Goal: Task Accomplishment & Management: Complete application form

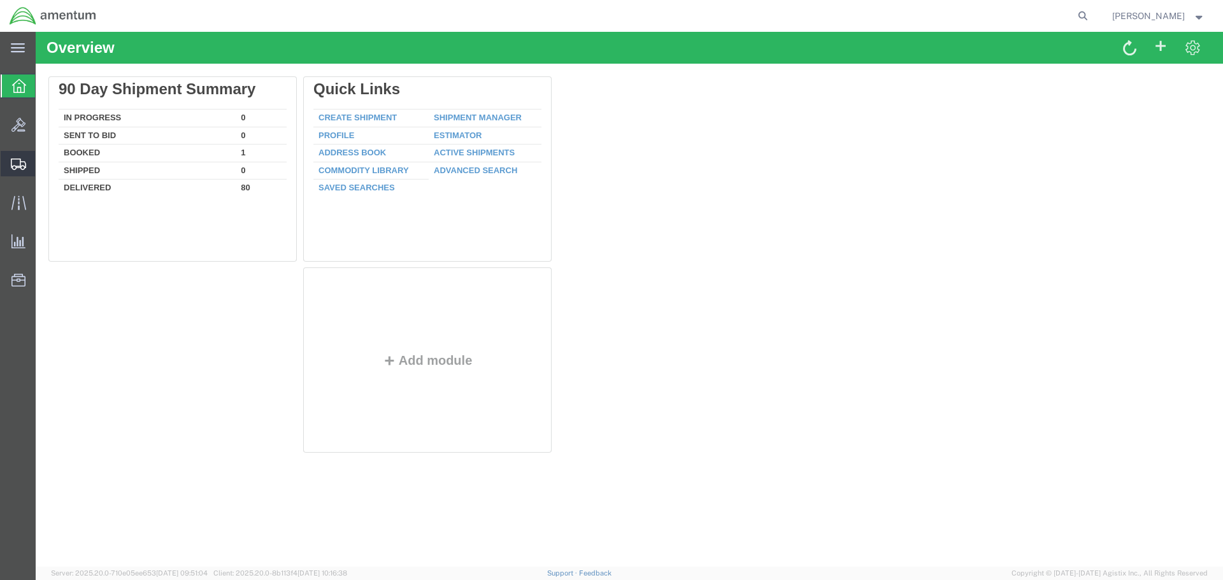
click at [0, 0] on span "Create Shipment" at bounding box center [0, 0] width 0 height 0
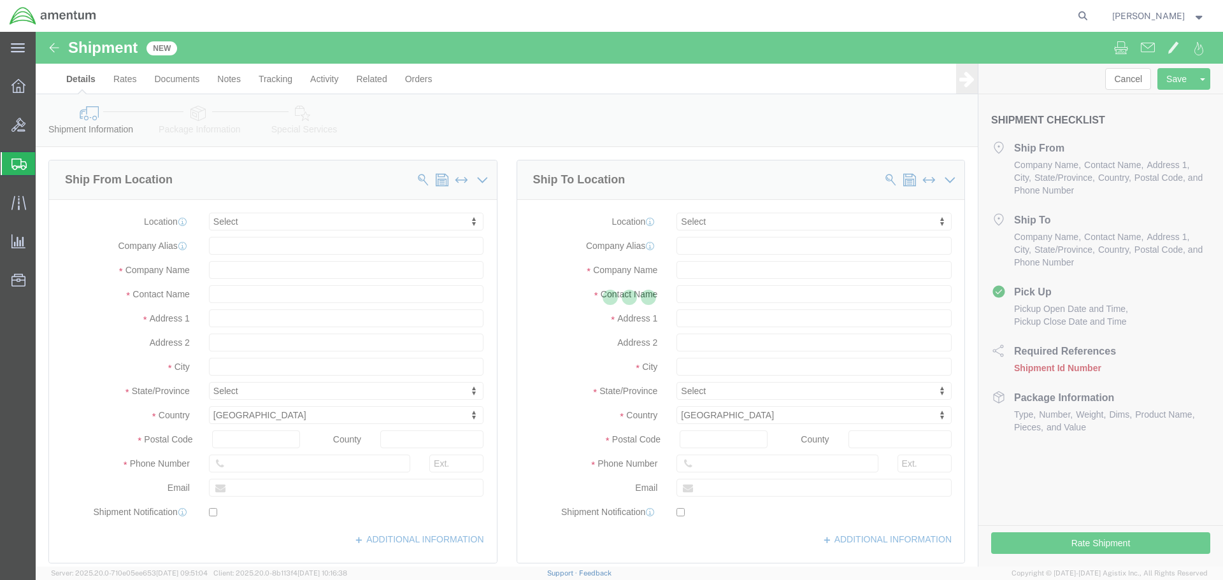
select select
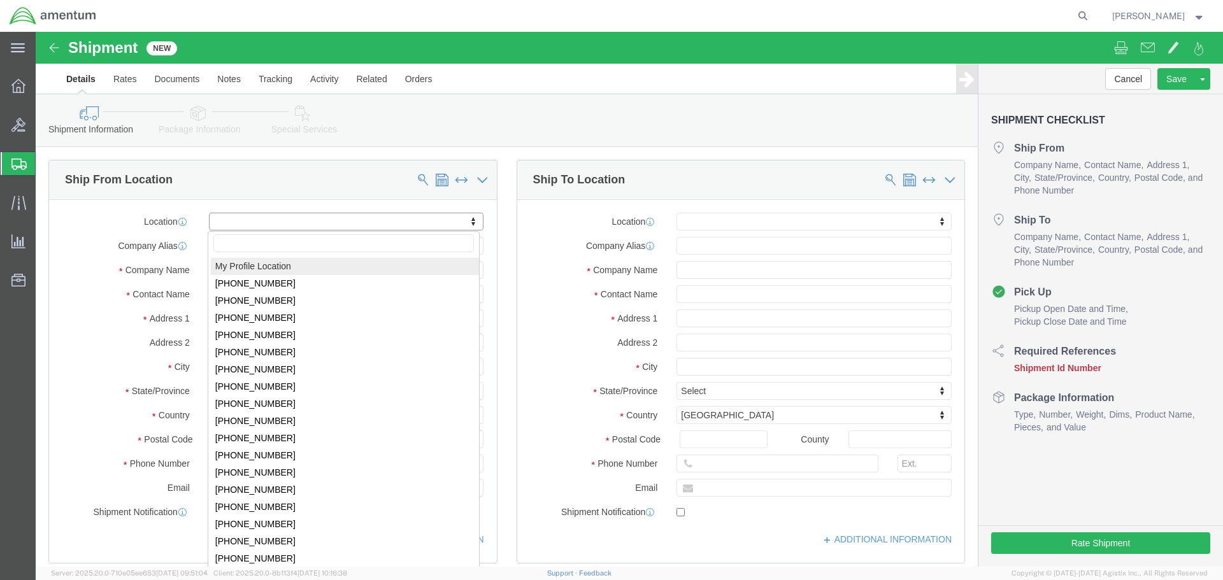
select select "MYPROFILE"
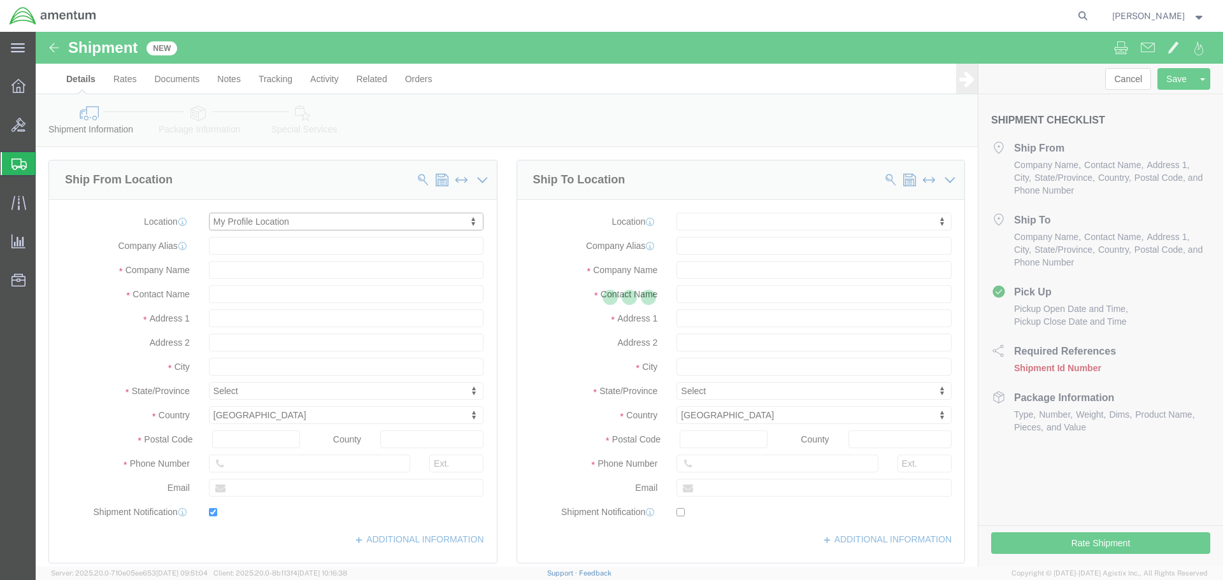
type input "[STREET_ADDRESS]"
type input "Suite 1, NUWCDETAUTEC, Project Support"
type input "33401"
type input "[PHONE_NUMBER]"
type input "[PERSON_NAME][EMAIL_ADDRESS][DOMAIN_NAME]"
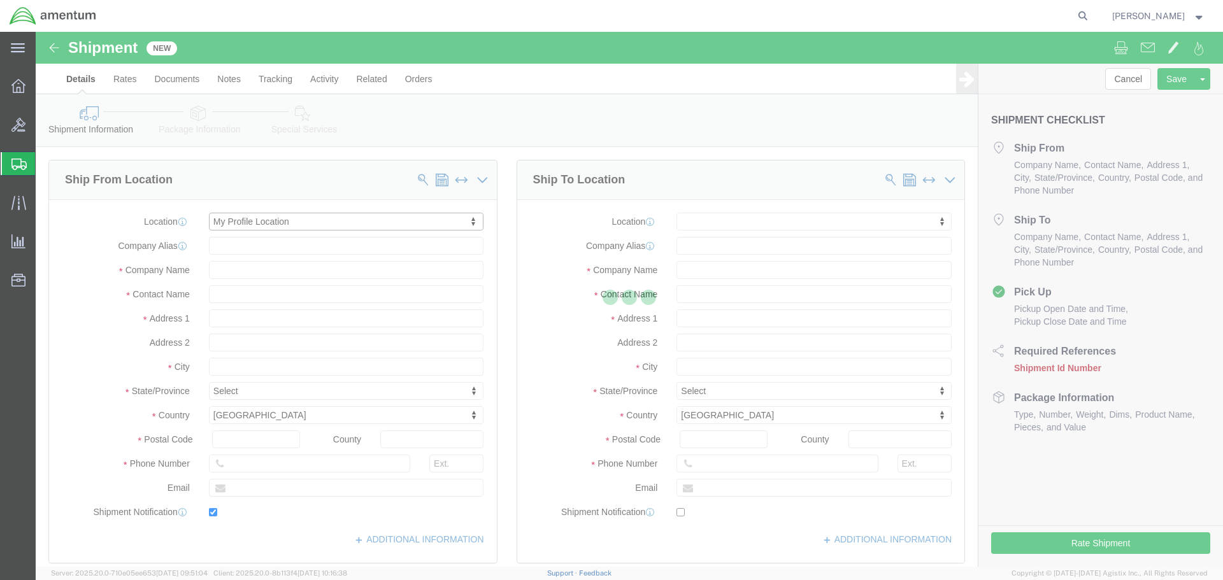
checkbox input "true"
type input "Amentum Services, Inc."
type input "[PERSON_NAME]"
type input "[GEOGRAPHIC_DATA]"
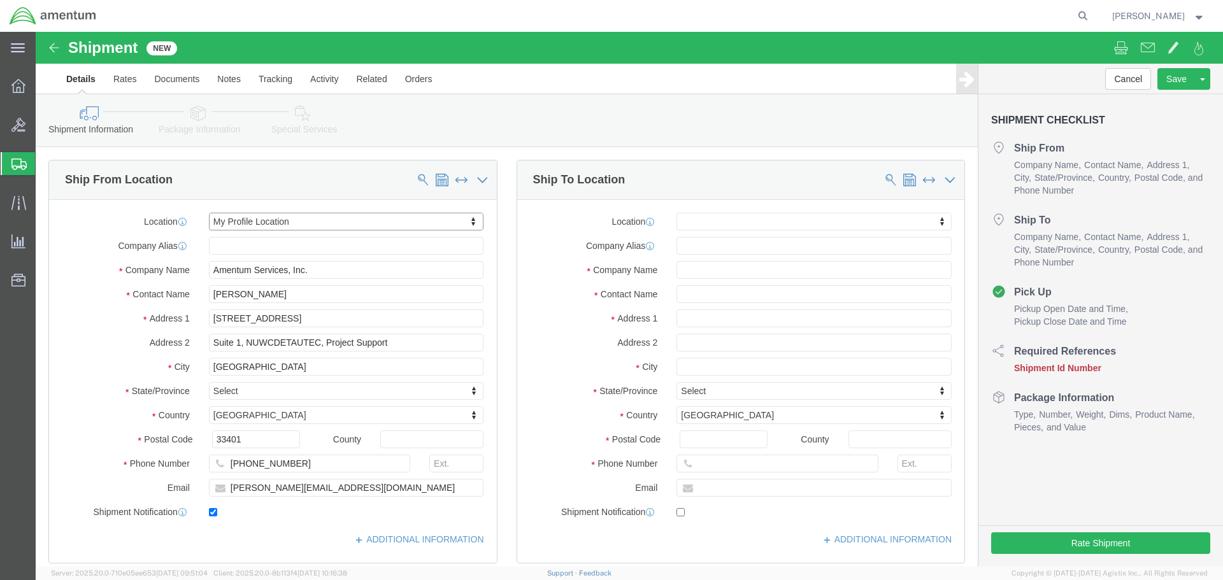
select select "FL"
click input "text"
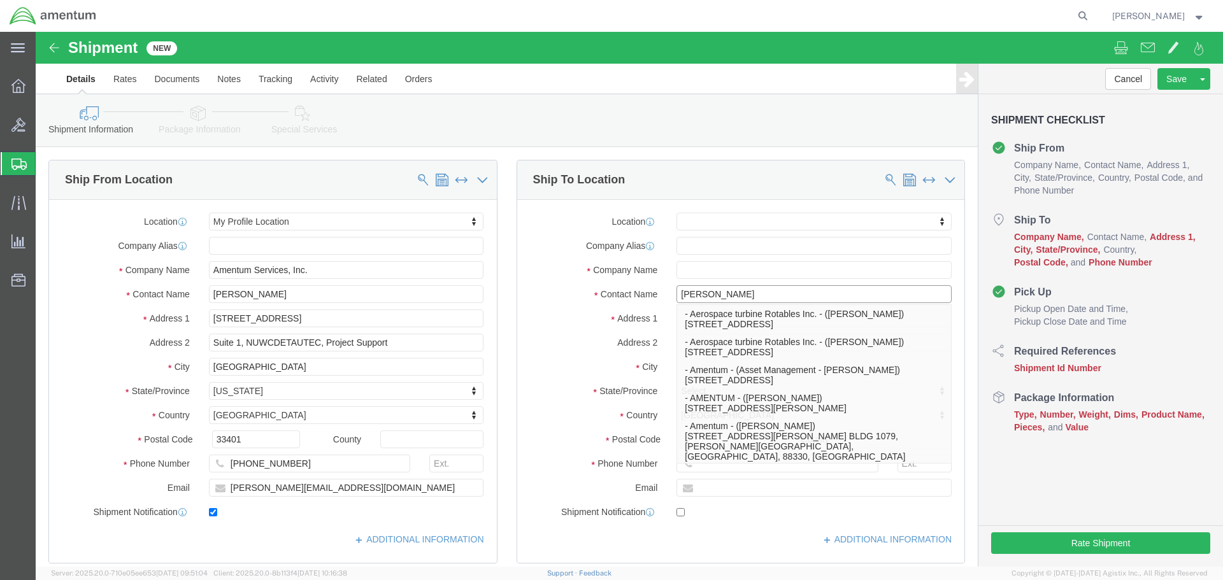
type input "[PERSON_NAME]"
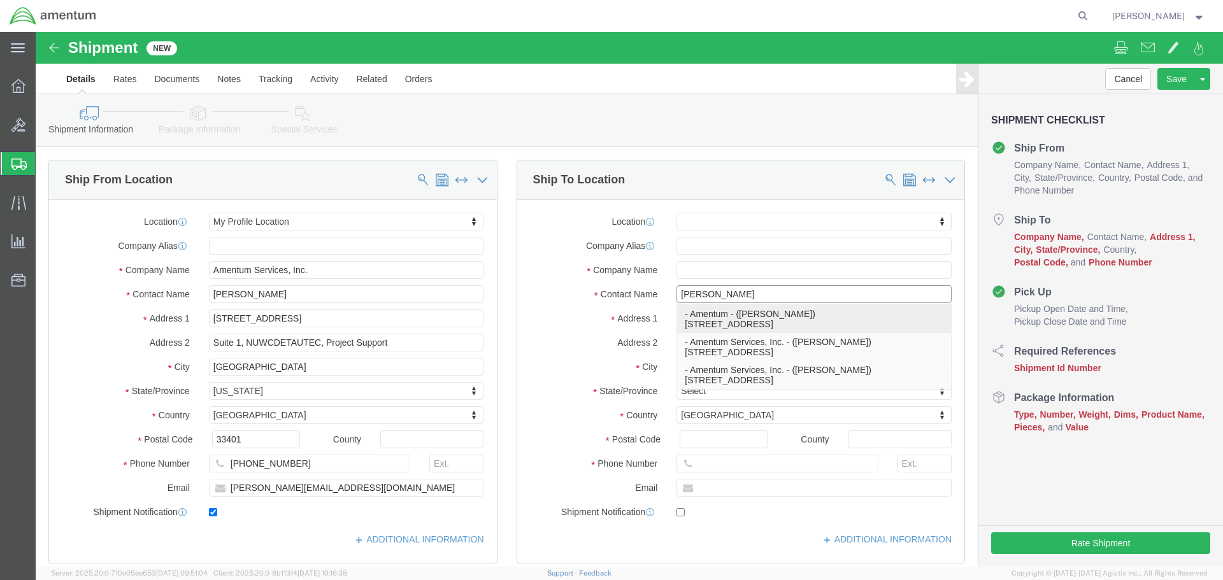
click p "- Amentum - ([PERSON_NAME]) [STREET_ADDRESS]"
select select
type input "[STREET_ADDRESS]"
type input "06340"
type input "5617231768"
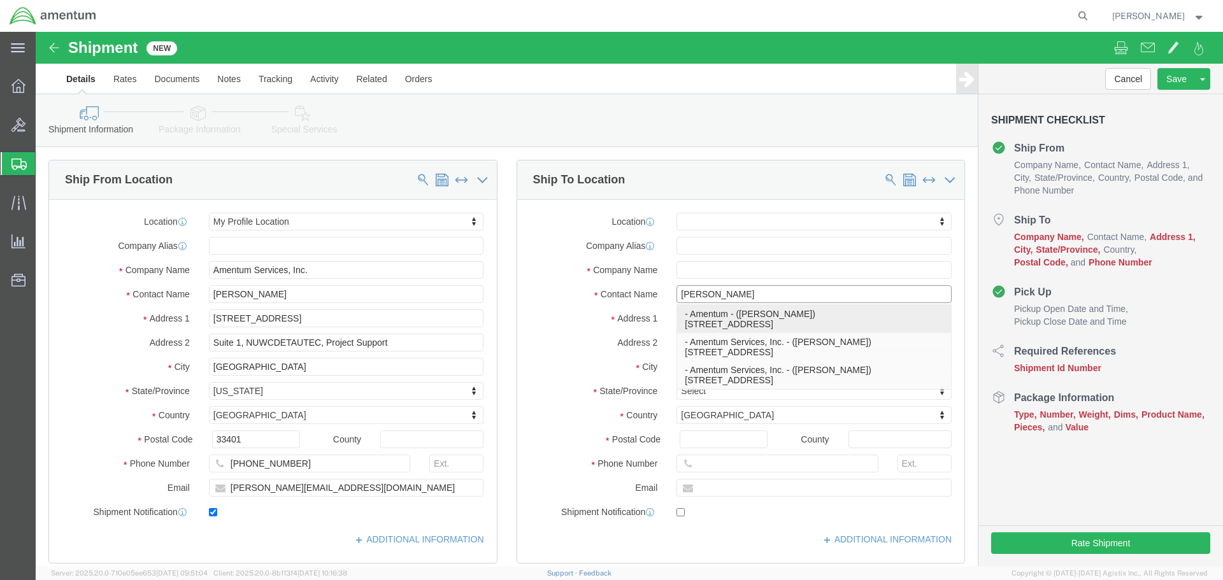
type input "Amentum"
type input "[PERSON_NAME]"
type input "Groton"
select select "CT"
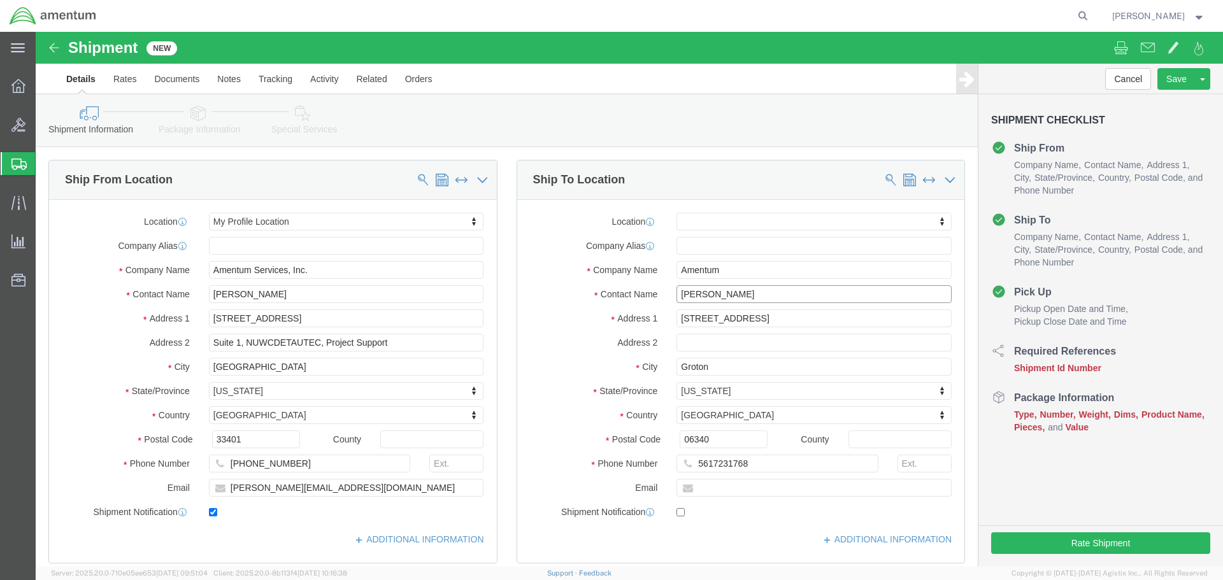
type input "[PERSON_NAME]"
click input "text"
type input "Storage Unit"
click input "[PERSON_NAME]"
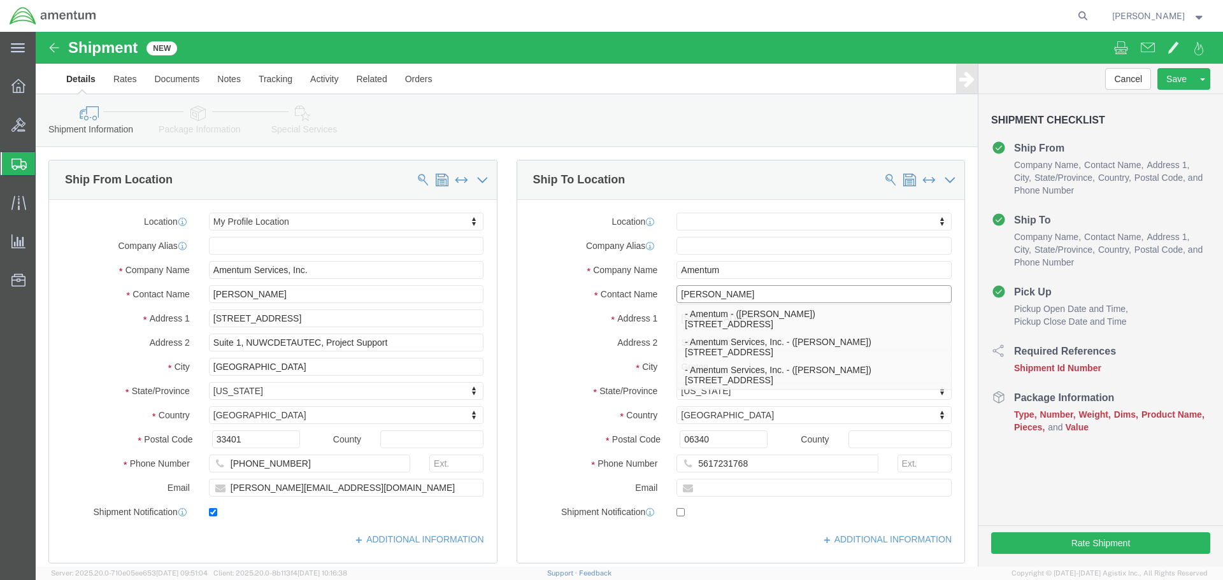
type input "[PERSON_NAME]"
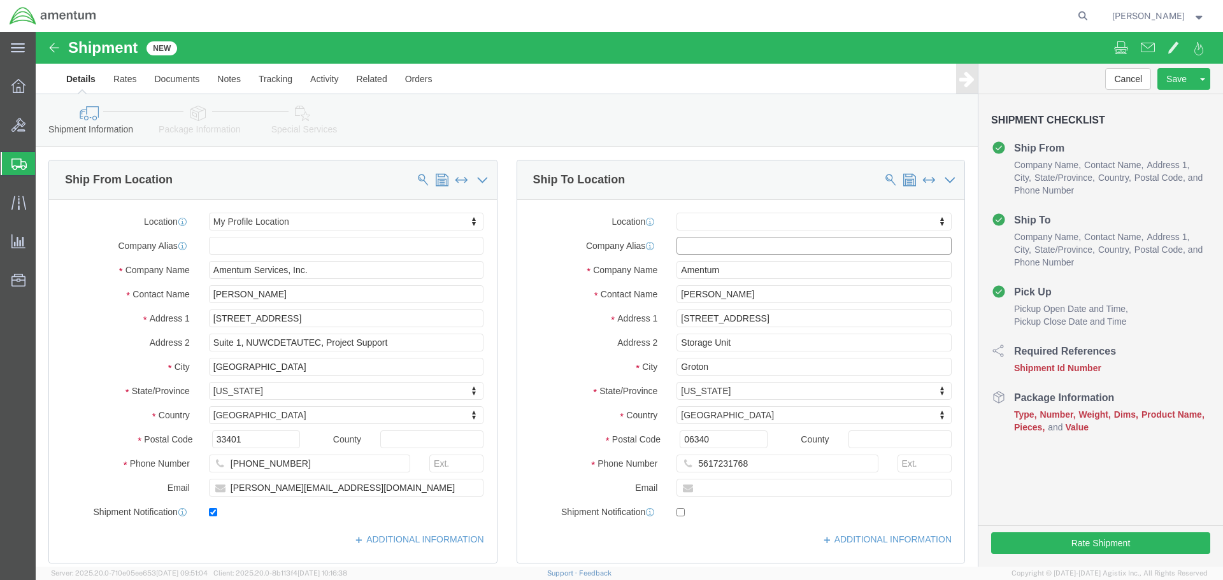
click input "text"
click input "[STREET_ADDRESS]"
type input "2"
type input "[STREET_ADDRESS]"
select select
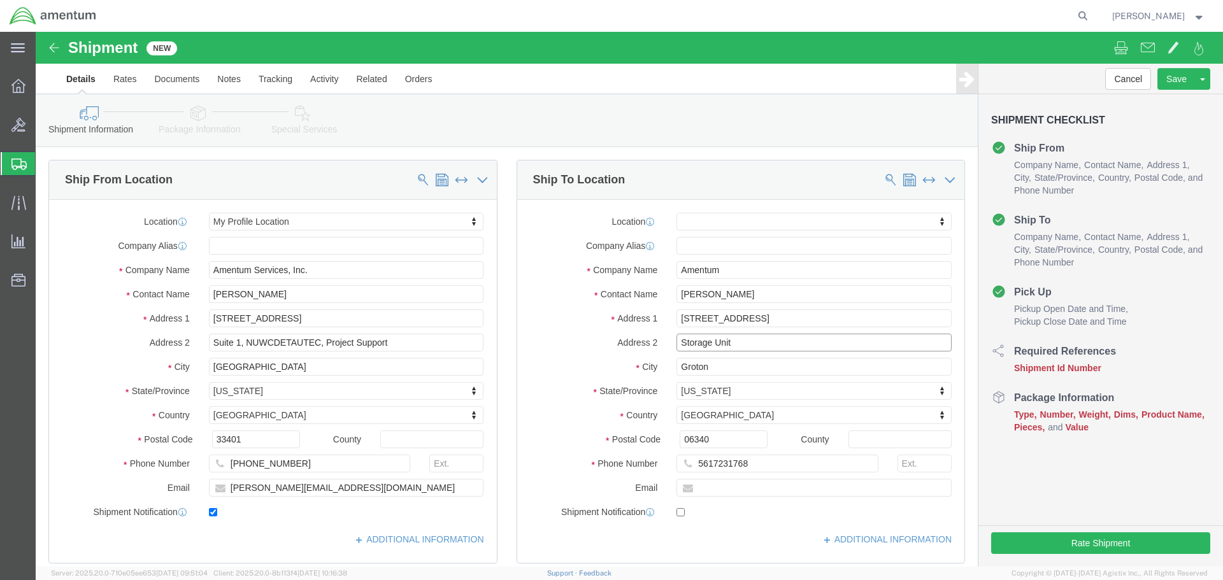
click input "Storage Unit"
drag, startPoint x: 726, startPoint y: 430, endPoint x: 629, endPoint y: 431, distance: 96.8
click div "5617231768"
paste input "[PHONE_NUMBER]"
type input "[PHONE_NUMBER]"
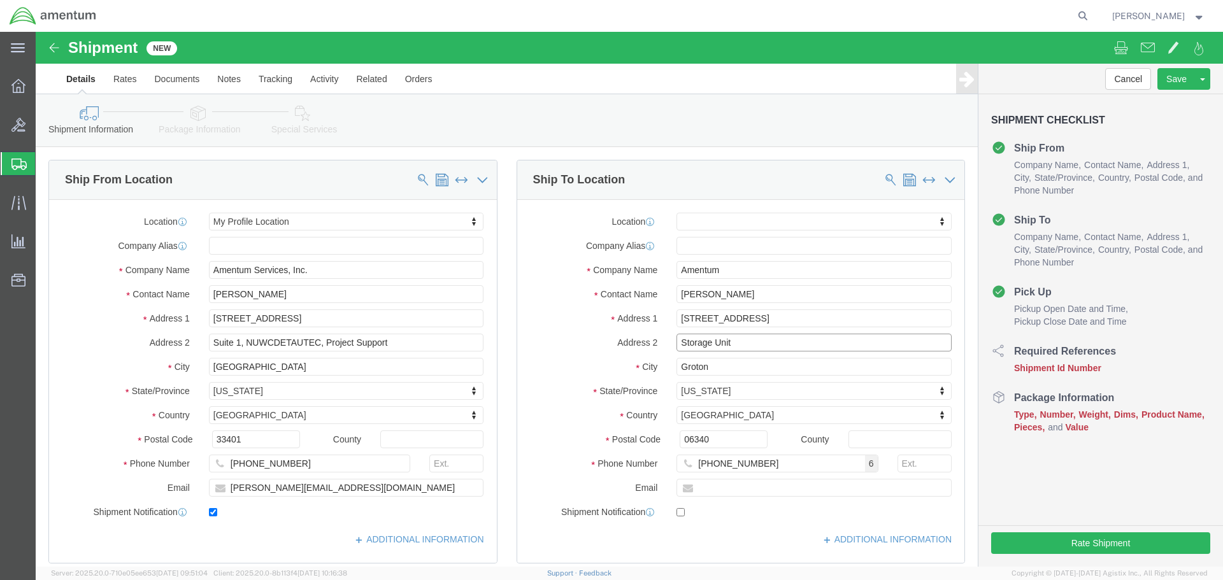
click input "Storage Unit"
click input "Safe and Sound Storage Unit"
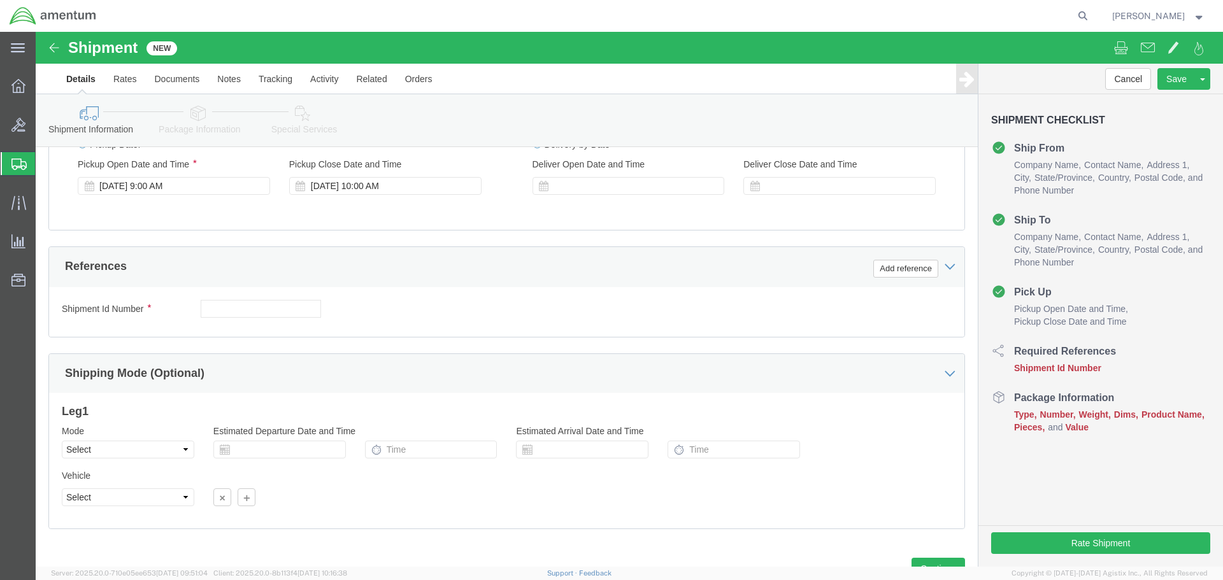
scroll to position [510, 0]
type input "Safe and Sound Storage Unit J1038"
click input "text"
type input "[DATE]"
click button "Add reference"
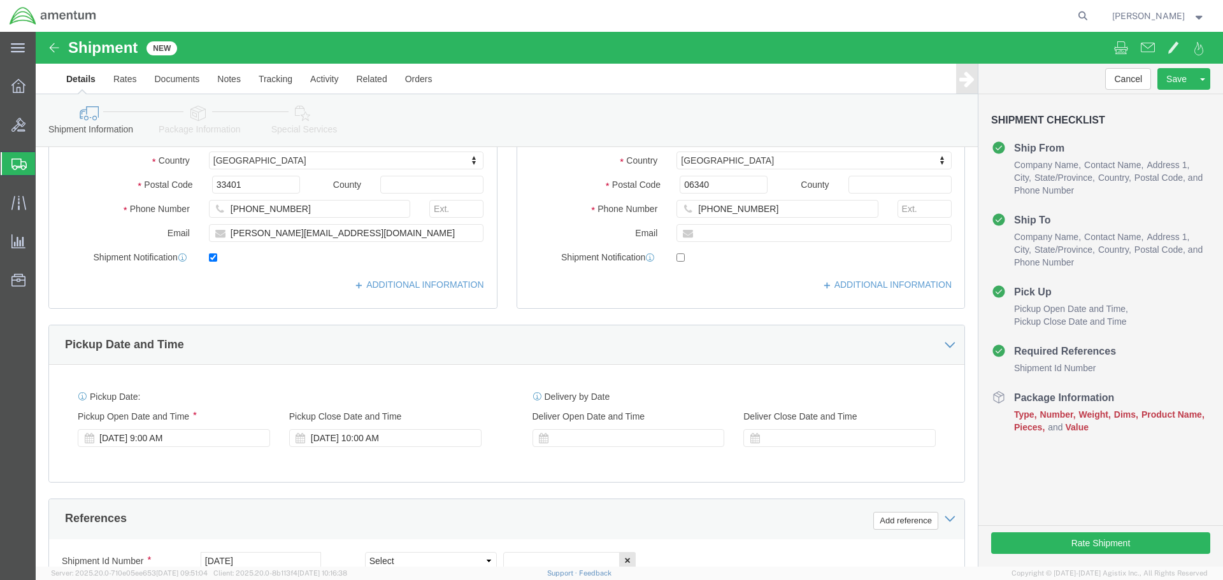
scroll to position [64, 0]
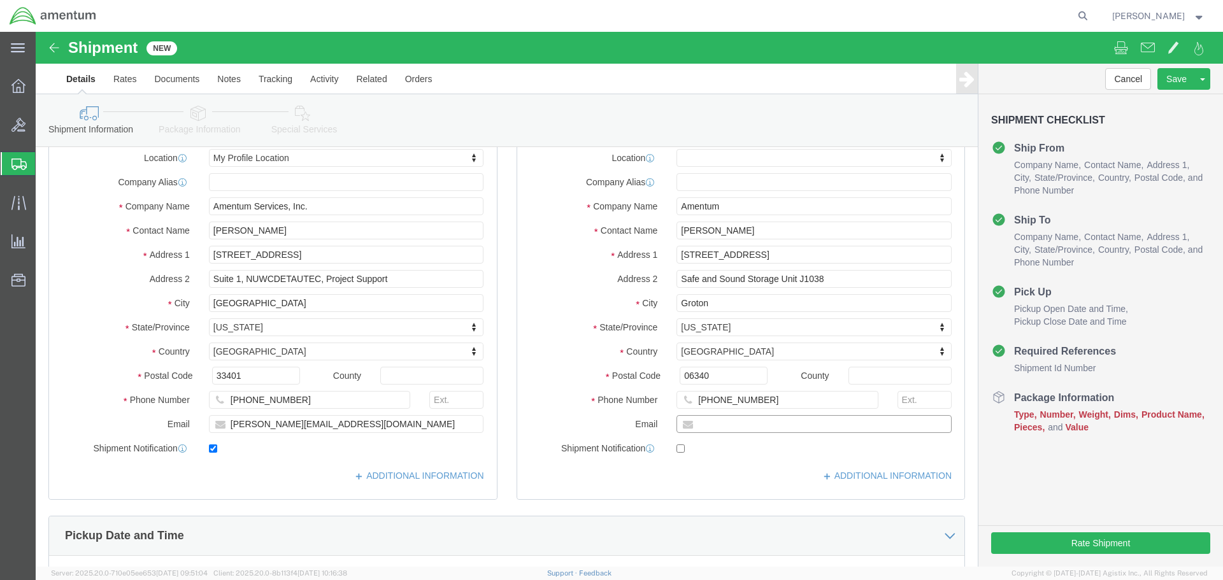
click input "text"
paste input "[PERSON_NAME][EMAIL_ADDRESS][PERSON_NAME][DOMAIN_NAME]"
type input "[PERSON_NAME][EMAIL_ADDRESS][PERSON_NAME][DOMAIN_NAME]"
click input "checkbox"
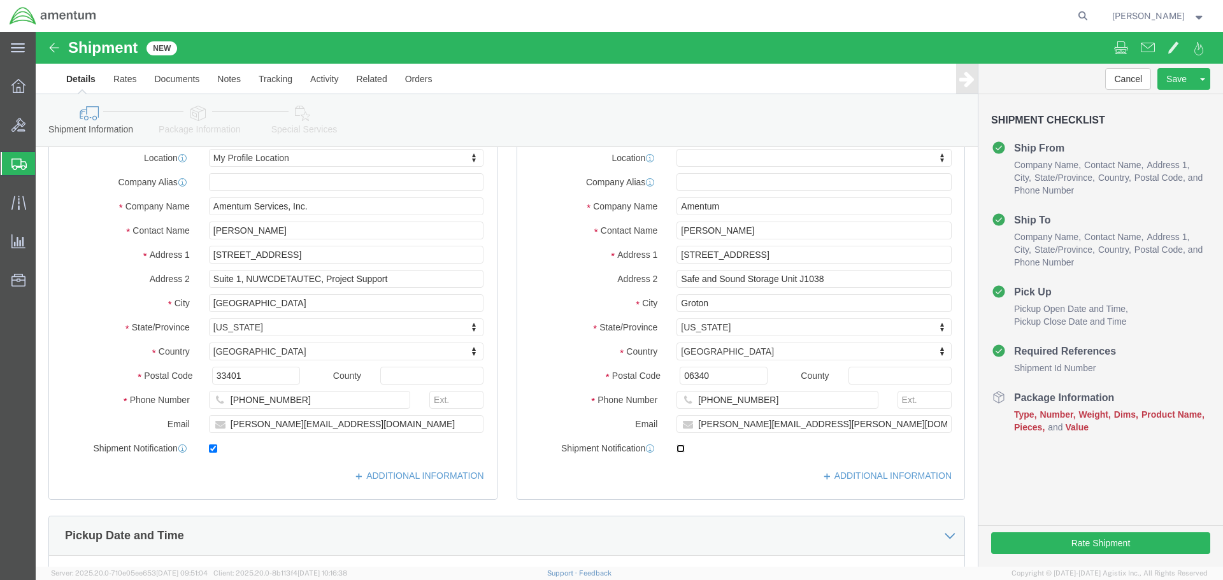
checkbox input "true"
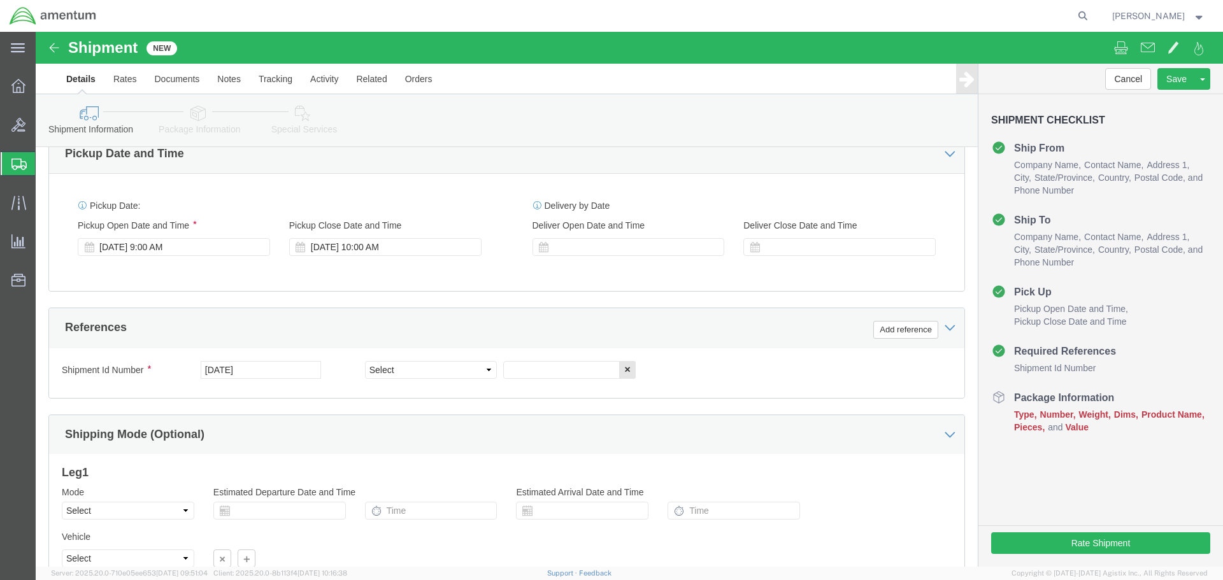
scroll to position [559, 0]
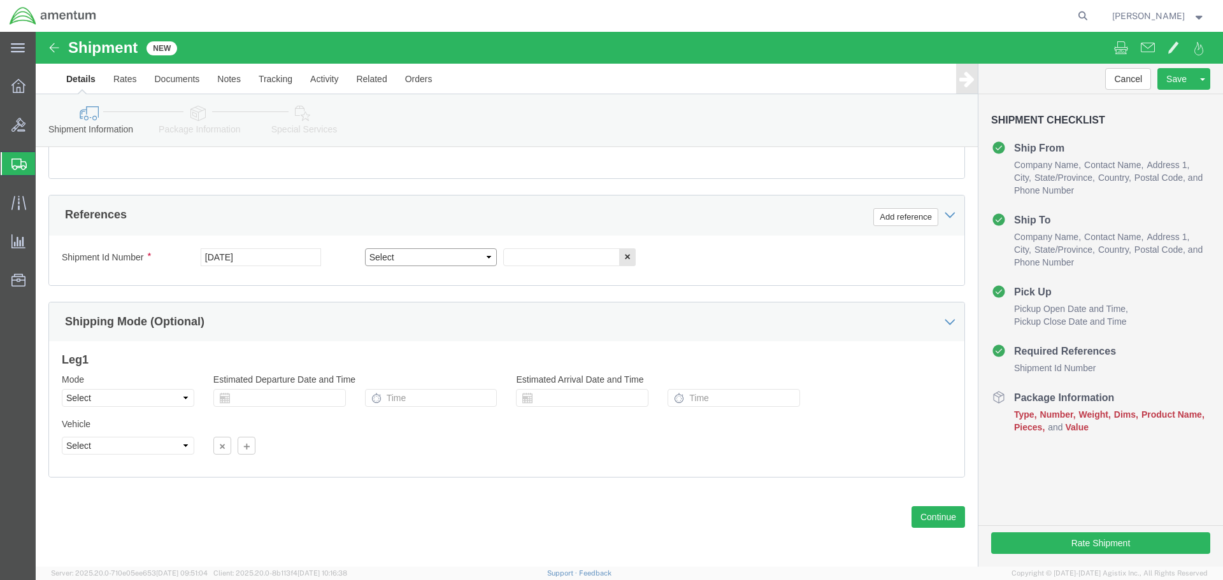
click select "Select Account Type Activity ID Airline Appointment Number ASN Batch Request # …"
select select "DEPT"
click select "Select Account Type Activity ID Airline Appointment Number ASN Batch Request # …"
click input "text"
type input "AUTEC ISO TI 2025-025"
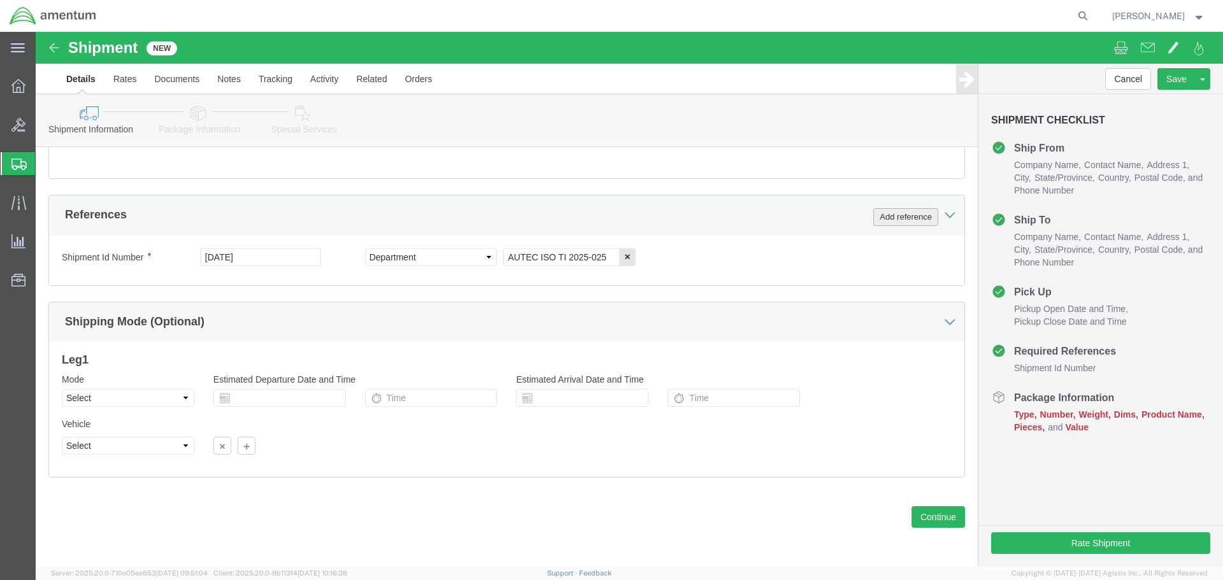
click button "Add reference"
click select "Select Account Type Activity ID Airline Appointment Number ASN Batch Request # …"
select select "PROJNUM"
click select "Select Account Type Activity ID Airline Appointment Number ASN Batch Request # …"
click input "text"
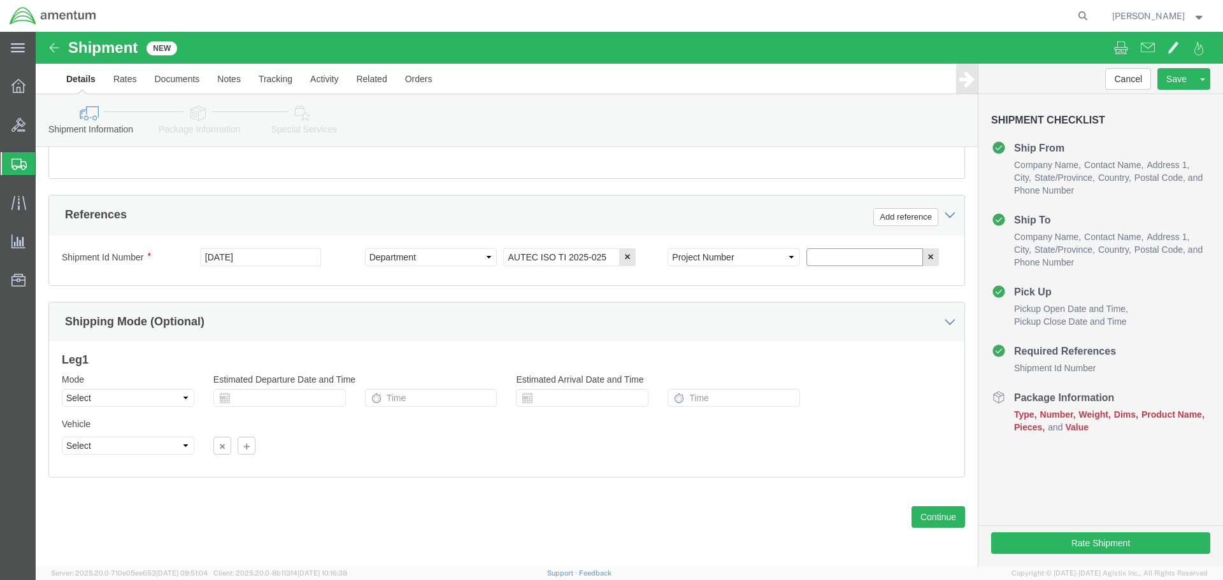
paste input "4732.C0.03RC.14090400.835E0000"
type input "4732.C0.03RC.14090400.835E0000"
click button "Continue"
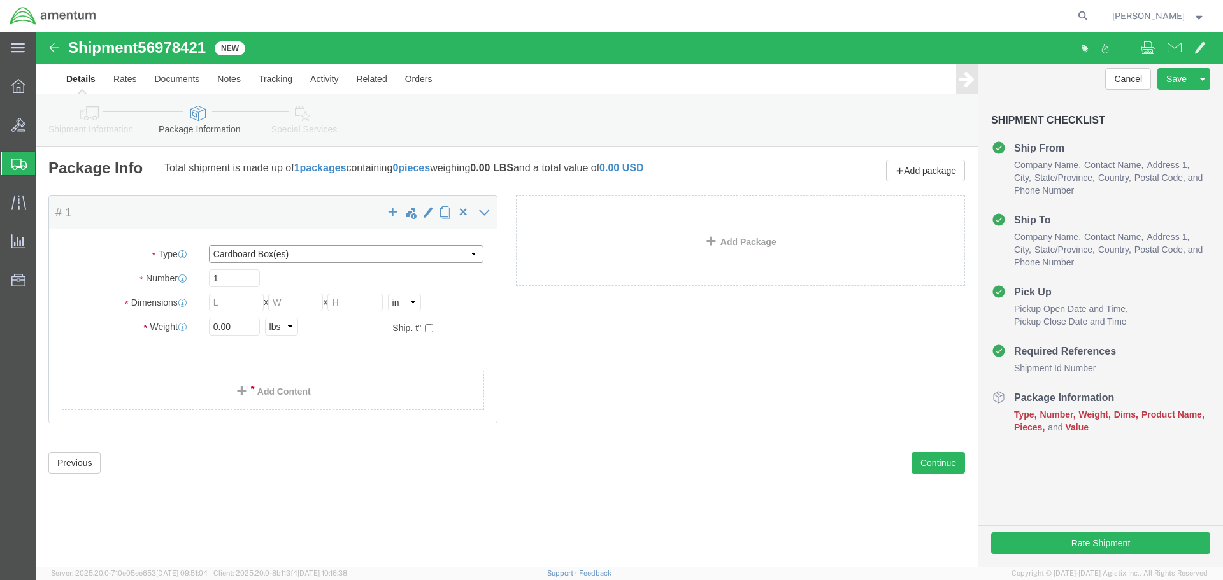
click select "Select BCK Boxes Bale(s) Basket(s) Bolt(s) Bottle(s) Buckets Bulk Bundle(s) Can…"
select select "CASE"
click select "Select BCK Boxes Bale(s) Basket(s) Bolt(s) Bottle(s) Buckets Bulk Bundle(s) Can…"
click input "text"
type input "28"
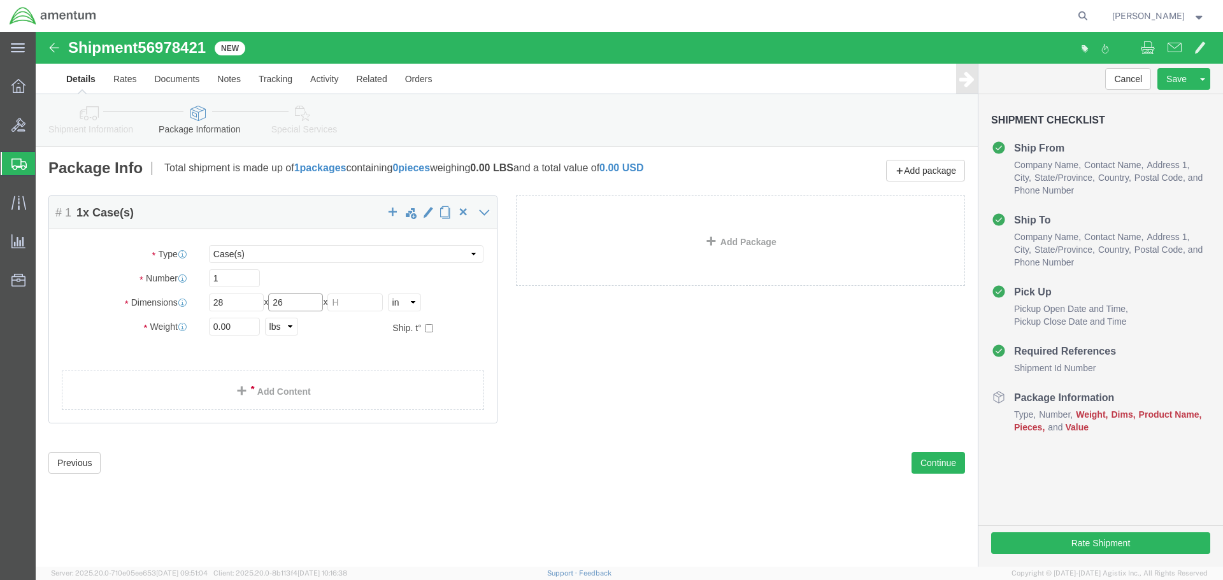
type input "26"
type input "19"
click input "0.00"
type input "0"
type input "40"
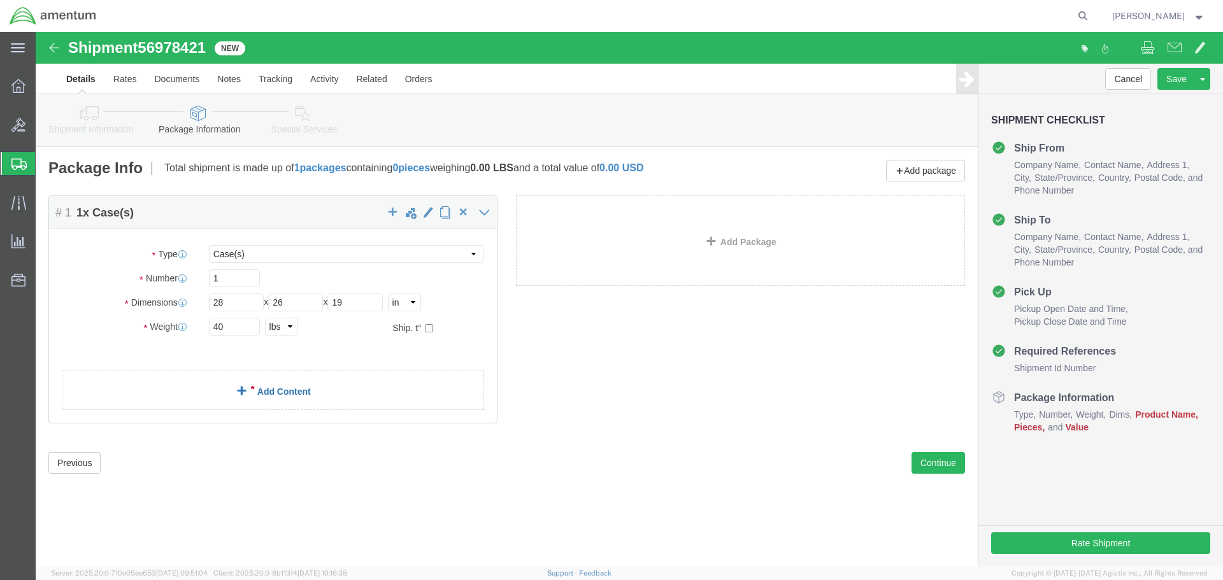
click link "Add Content"
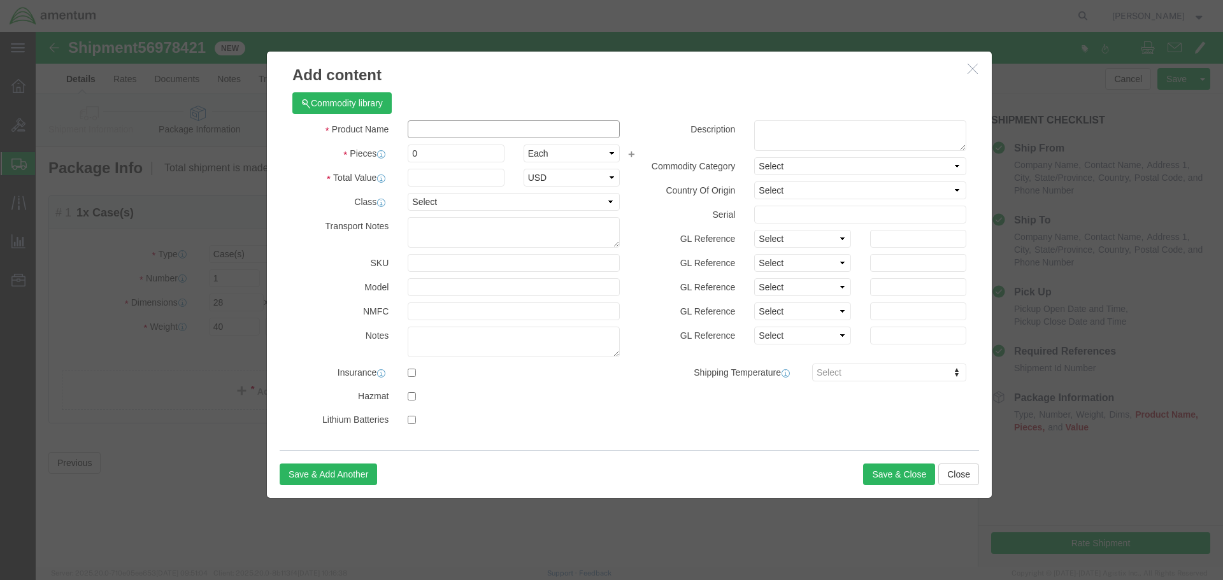
click input "text"
type input "Empty"
drag, startPoint x: 392, startPoint y: 122, endPoint x: 366, endPoint y: 125, distance: 26.3
click div "0"
type input "1"
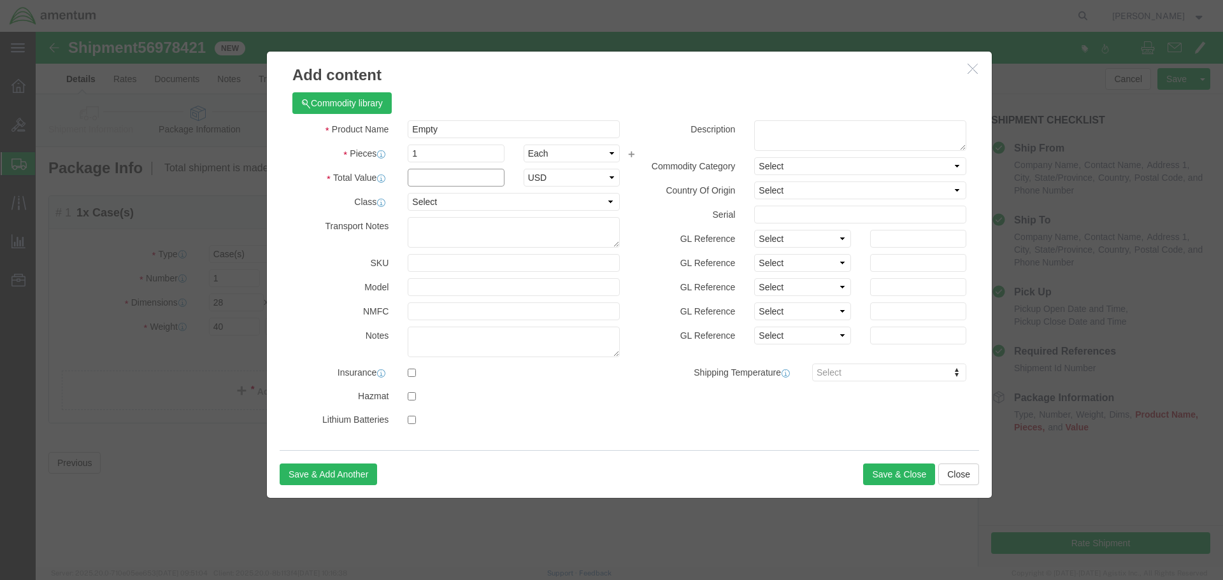
click input "text"
type input "500.00"
click button "Save & Close"
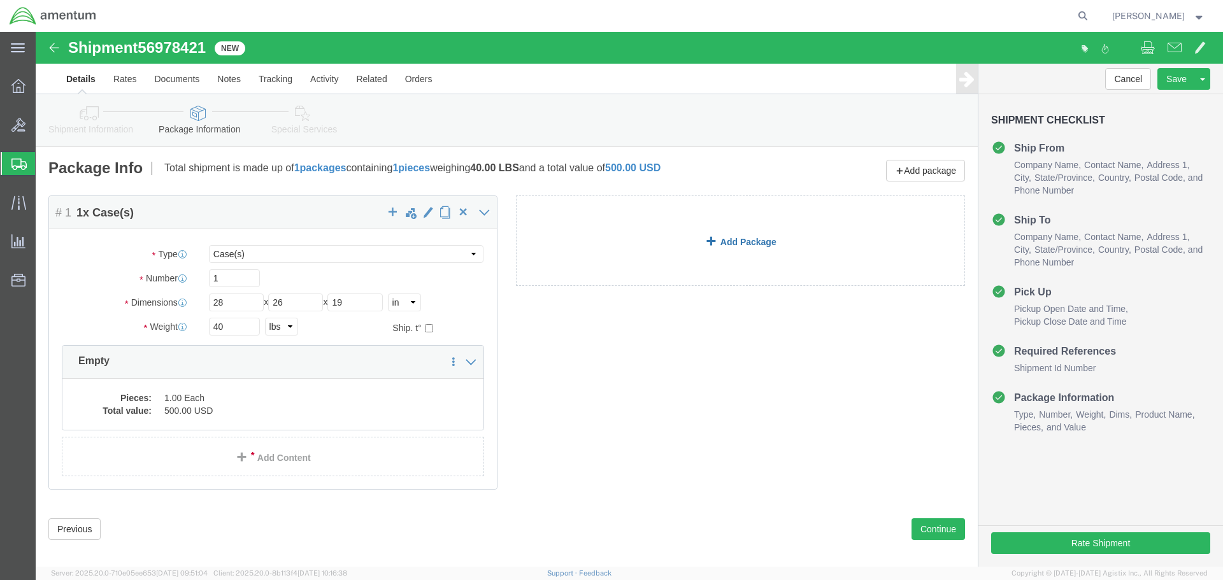
click link "Add Package"
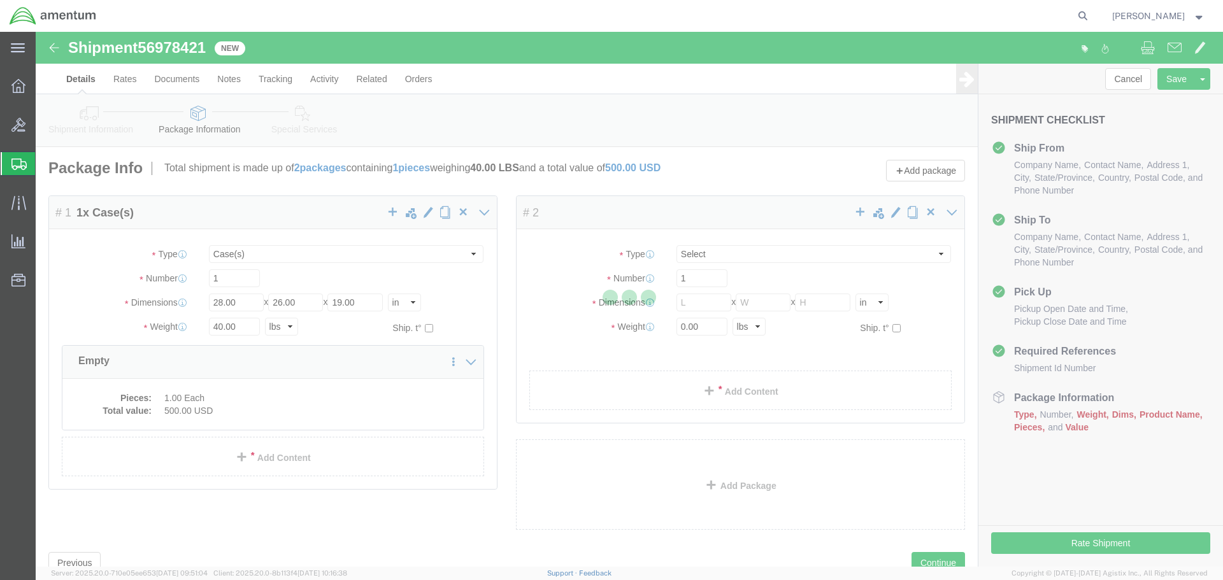
select select "CASE"
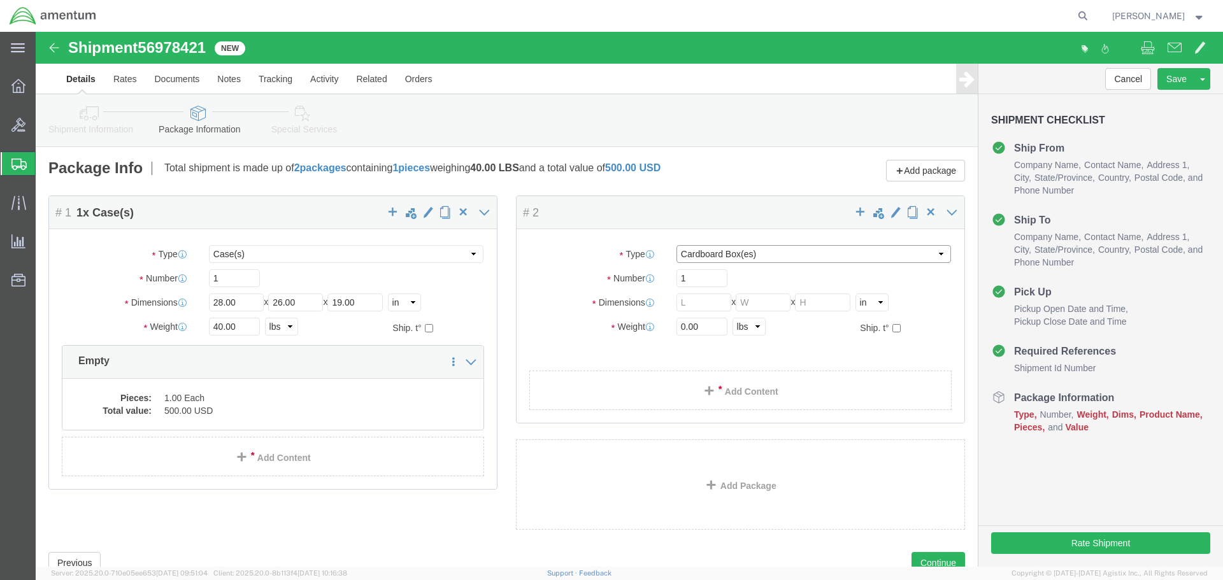
click select "Select BCK Boxes Bale(s) Basket(s) Bolt(s) Bottle(s) Buckets Bulk Bundle(s) Can…"
select select "CASE"
click select "Select BCK Boxes Bale(s) Basket(s) Bolt(s) Bottle(s) Buckets Bulk Bundle(s) Can…"
click input "text"
type input "28"
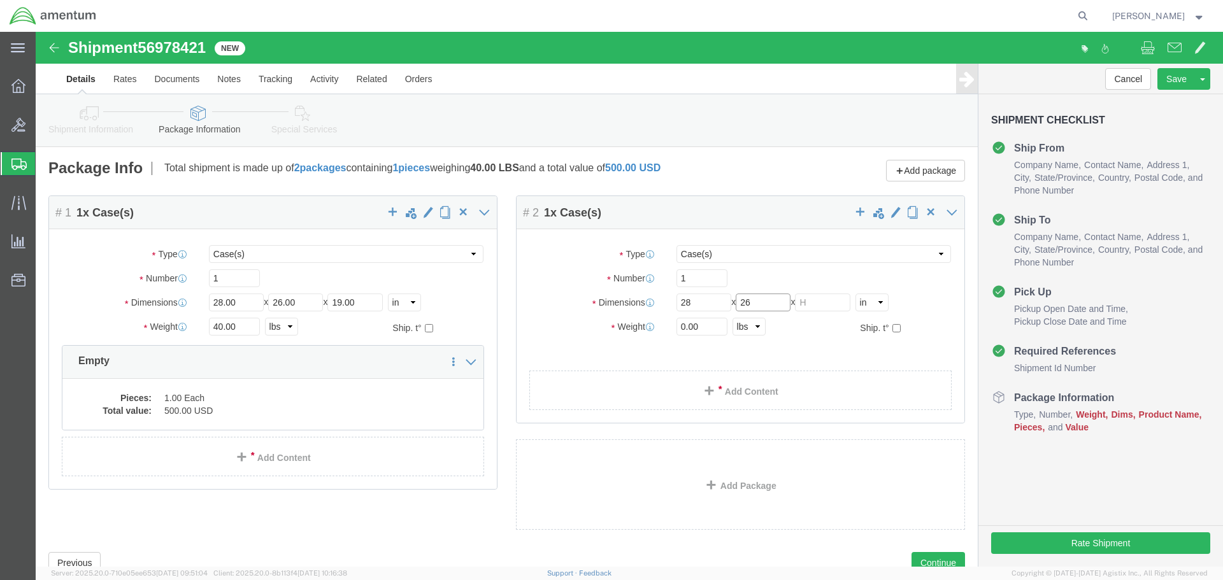
type input "26"
type input "19"
click input "0.00"
type input "0"
type input "40"
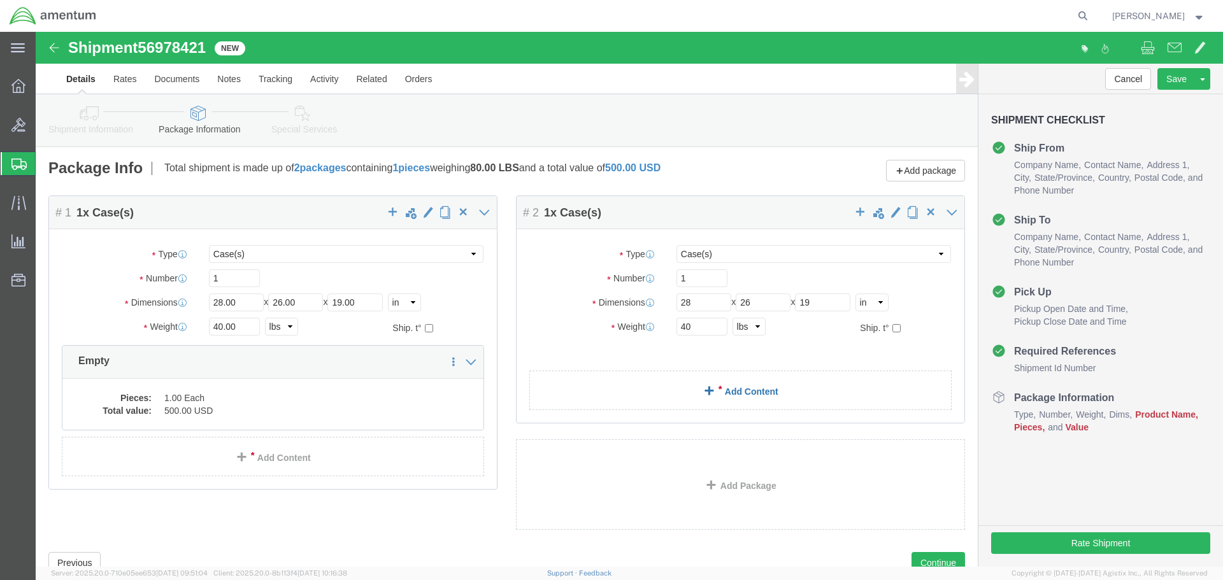
click link "Add Content"
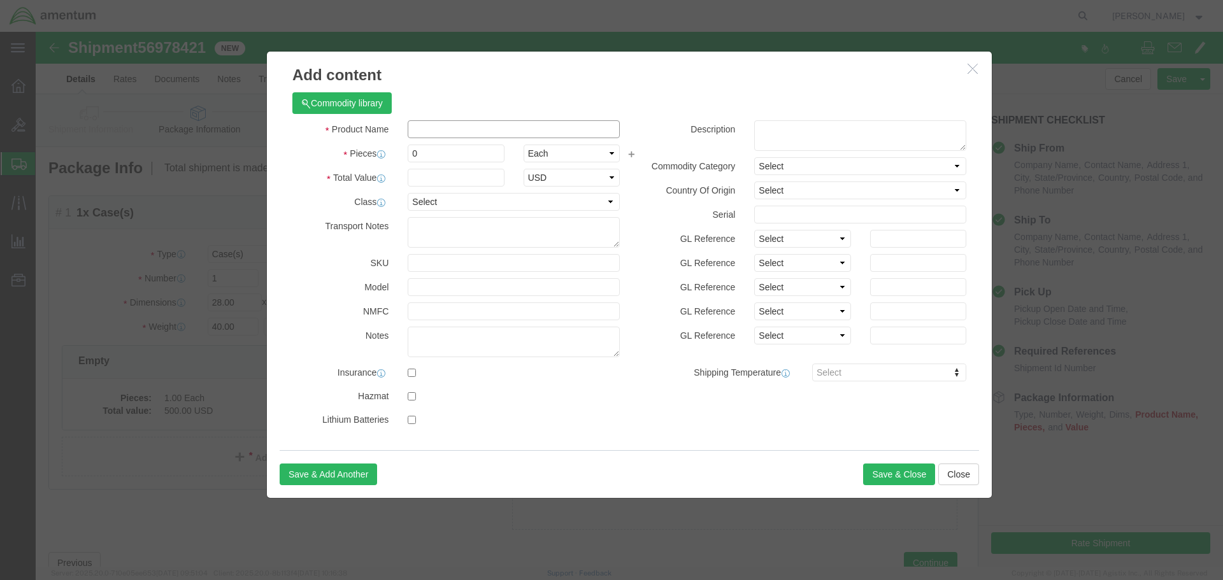
click input "text"
type input "Empty"
drag, startPoint x: 401, startPoint y: 117, endPoint x: 345, endPoint y: 117, distance: 56.1
click div "Pieces 0 Select Bag Barrels 100Board Feet Bottle Box Blister Pack Carats Can Ca…"
type input "1"
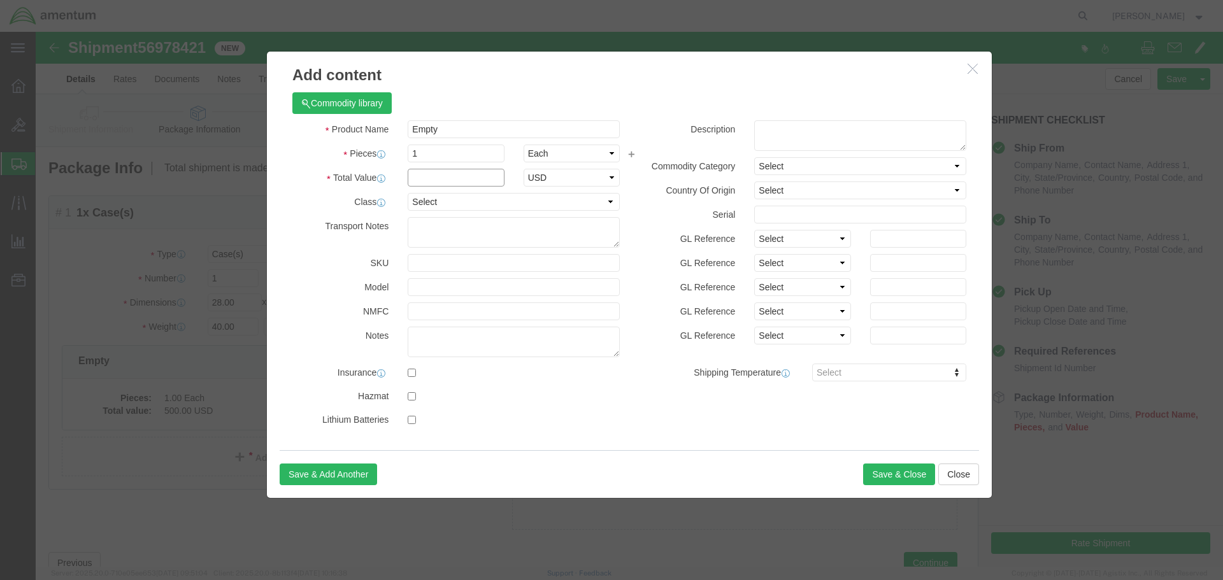
click input "text"
type input "500.00"
click button "Save & Close"
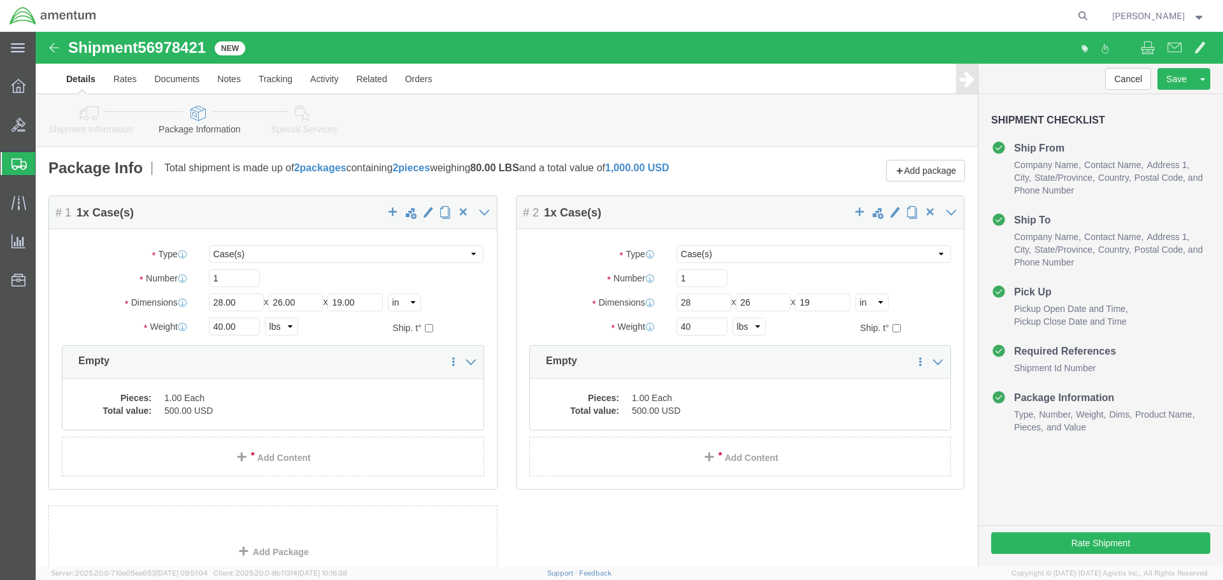
scroll to position [112, 0]
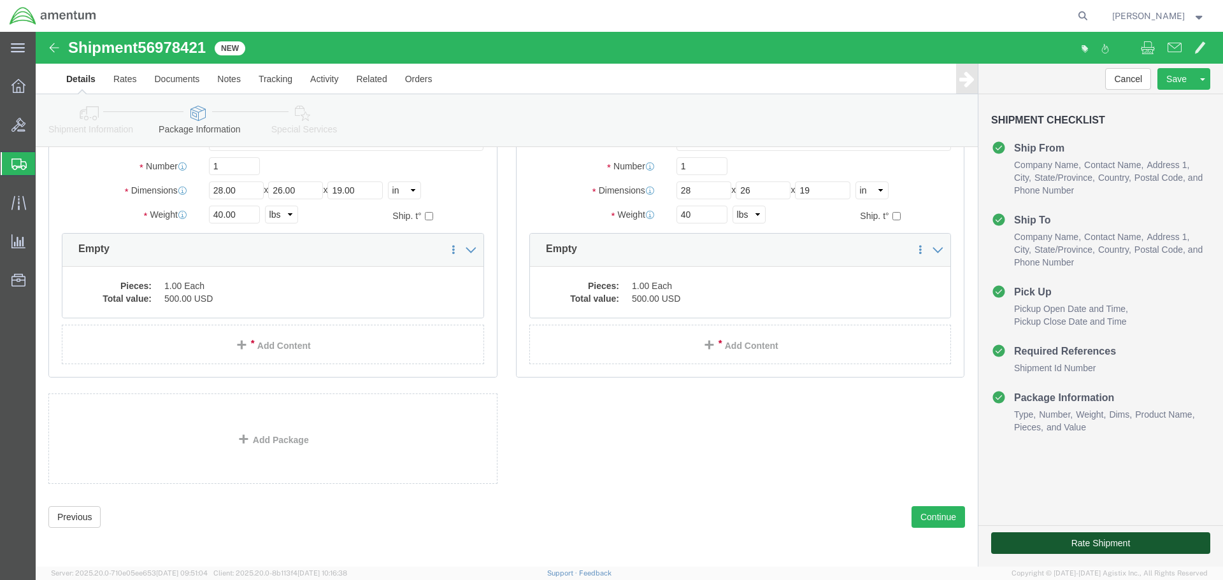
click button "Rate Shipment"
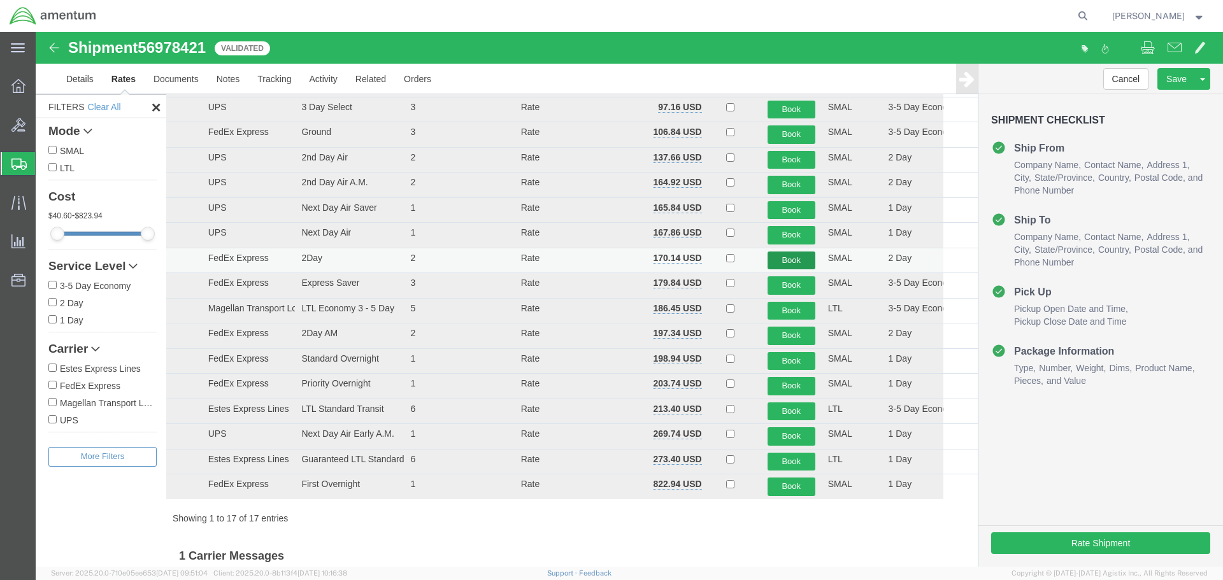
scroll to position [127, 0]
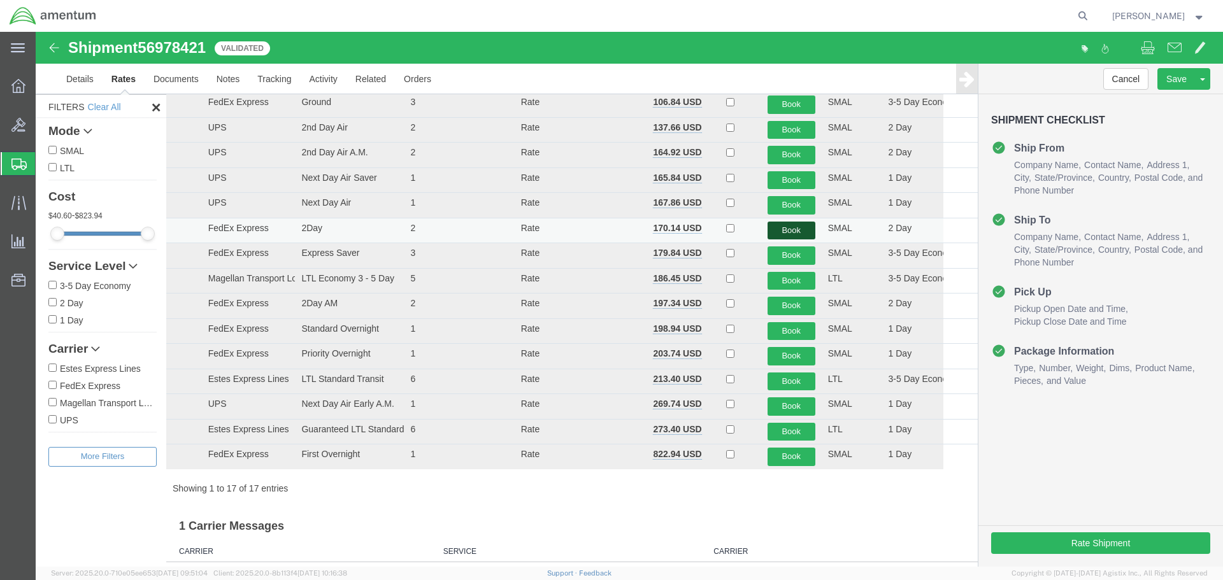
click at [785, 225] on button "Book" at bounding box center [792, 231] width 48 height 18
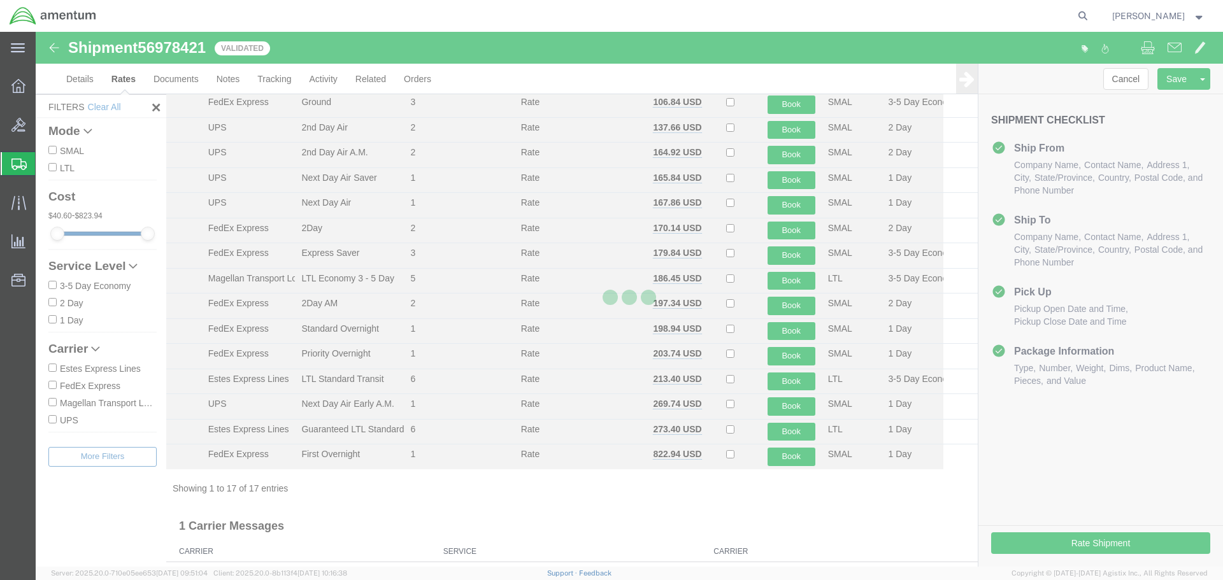
scroll to position [0, 0]
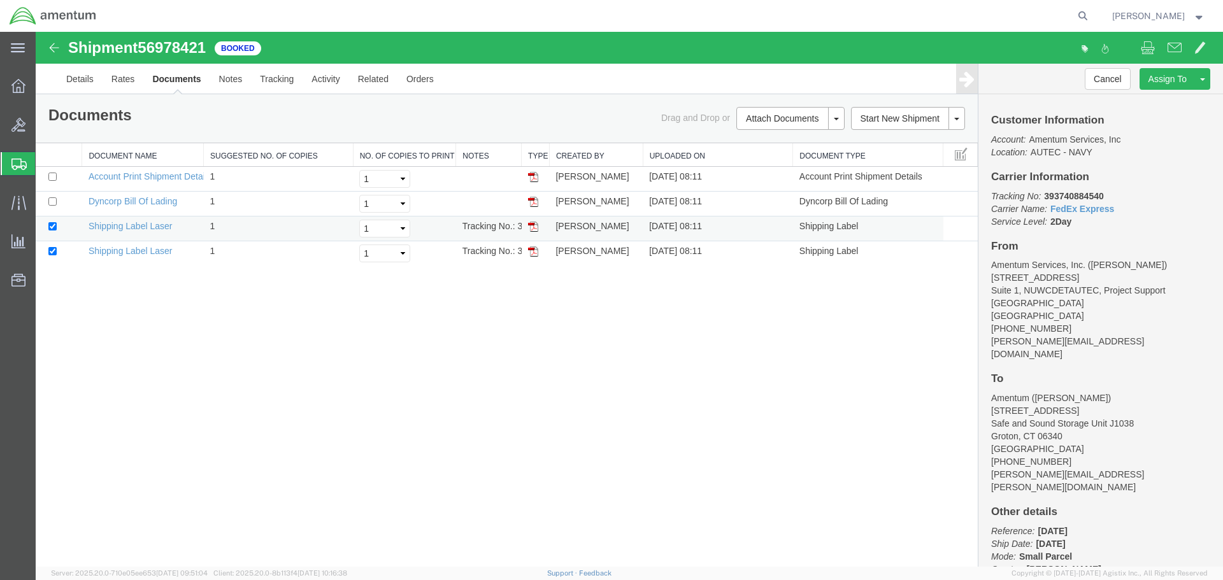
click at [534, 224] on img at bounding box center [533, 227] width 10 height 10
click at [121, 76] on link "Rates" at bounding box center [123, 79] width 41 height 31
